Goal: Book appointment/travel/reservation

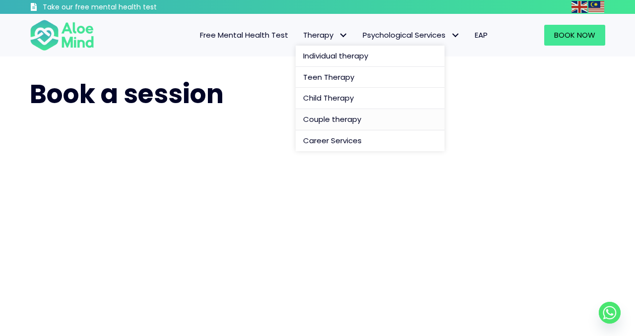
click at [314, 116] on span "Couple therapy" at bounding box center [332, 119] width 58 height 10
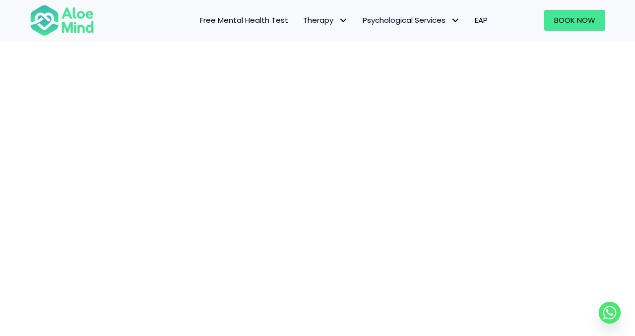
scroll to position [135, 0]
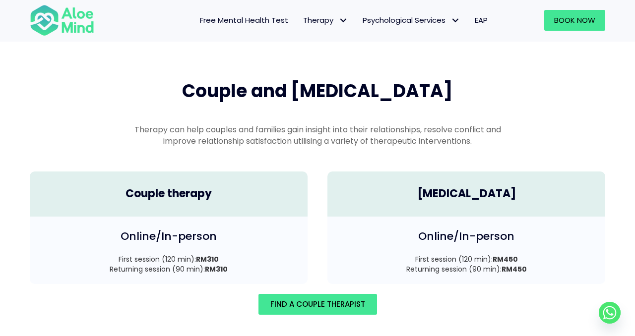
scroll to position [1371, 0]
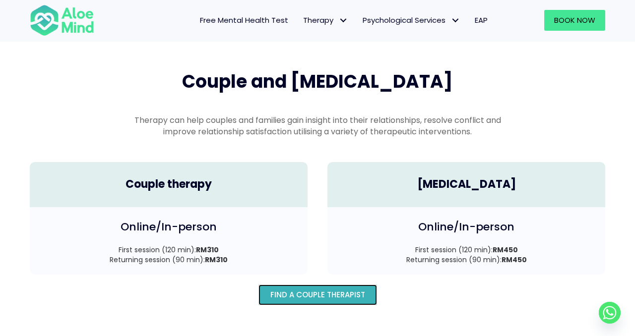
click at [293, 290] on span "Find A Couple Therapist" at bounding box center [317, 295] width 95 height 10
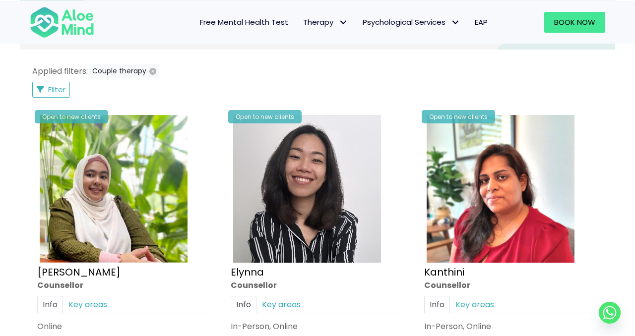
scroll to position [575, 0]
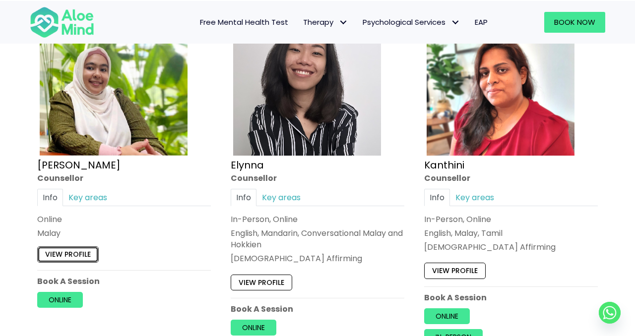
click at [86, 256] on link "View profile" at bounding box center [67, 254] width 61 height 16
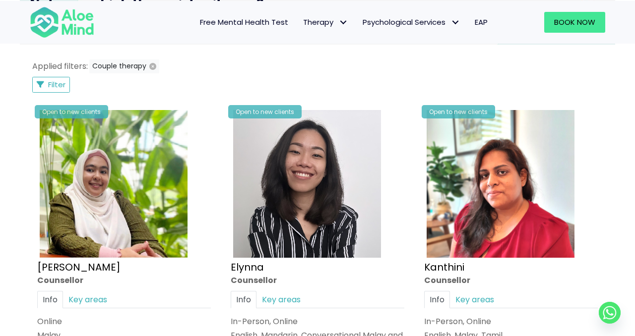
scroll to position [473, 0]
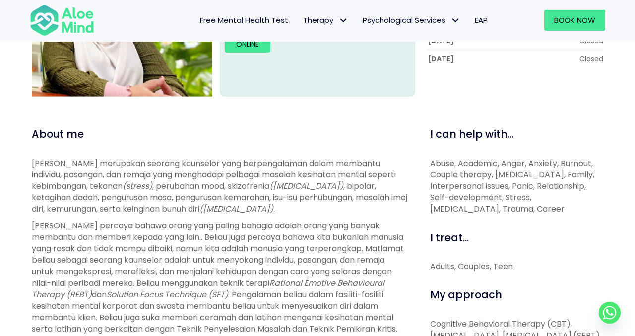
scroll to position [202, 0]
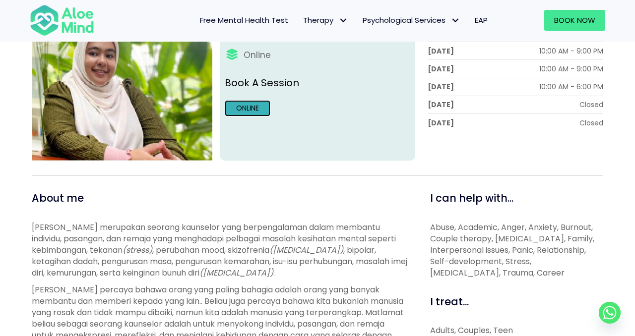
click at [246, 107] on link "Online" at bounding box center [248, 108] width 46 height 16
